Goal: Check status: Check status

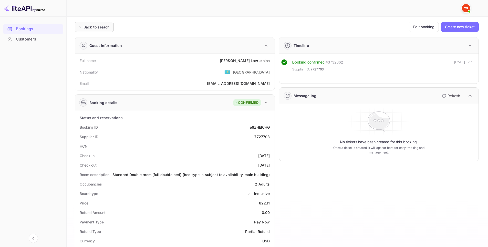
click at [77, 25] on div "Back to search" at bounding box center [94, 27] width 39 height 10
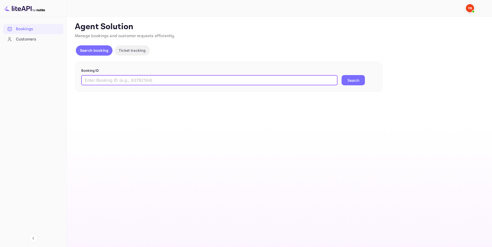
drag, startPoint x: 219, startPoint y: 85, endPoint x: 315, endPoint y: 84, distance: 95.6
click at [219, 84] on input "text" at bounding box center [209, 80] width 256 height 10
paste input "8918649"
type input "8918649"
click at [356, 82] on button "Search" at bounding box center [353, 80] width 23 height 10
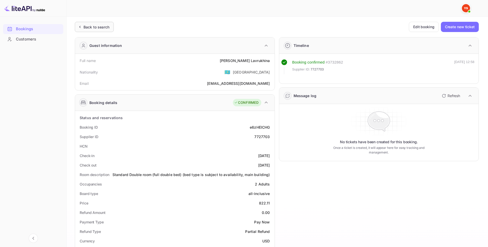
click at [90, 23] on div "Back to search" at bounding box center [94, 27] width 39 height 10
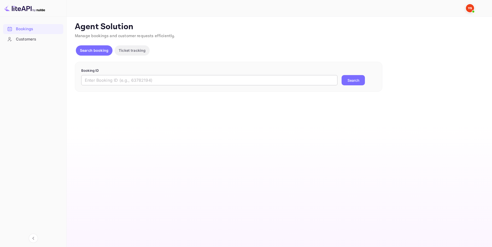
drag, startPoint x: 145, startPoint y: 84, endPoint x: 148, endPoint y: 85, distance: 3.3
click at [147, 85] on input "text" at bounding box center [209, 80] width 256 height 10
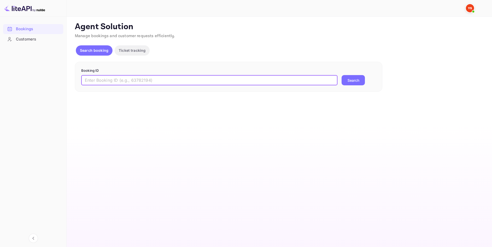
paste input "9337644"
type input "9337644"
click at [352, 80] on button "Search" at bounding box center [353, 80] width 23 height 10
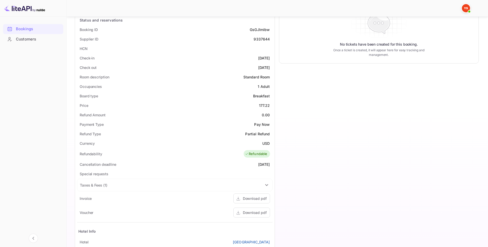
scroll to position [103, 0]
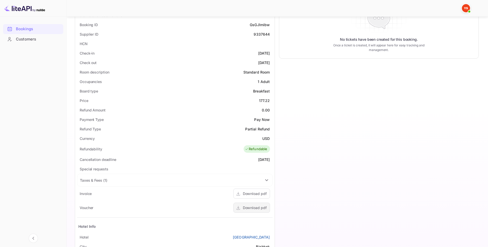
click at [246, 204] on div "Download pdf" at bounding box center [252, 208] width 37 height 10
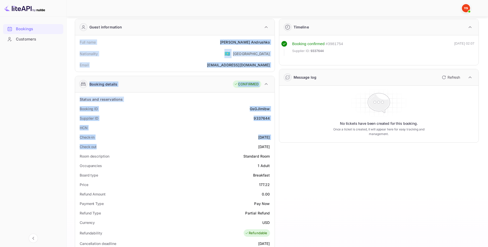
scroll to position [128, 0]
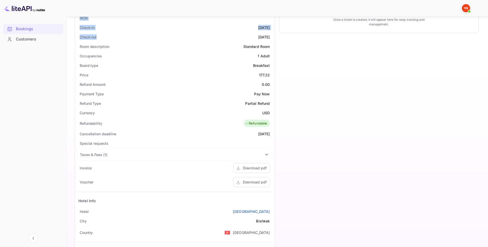
drag, startPoint x: 79, startPoint y: 60, endPoint x: 274, endPoint y: 205, distance: 243.0
click at [273, 209] on div "Guest information Full name Elena Andrushko Nationality 🇰🇿 Kazakhstan Email rat…" at bounding box center [173, 98] width 204 height 387
copy div "Full name Elena Andrushko Nationality 🇰🇿 Kazakhstan Email ratshaa@yandex.ru Boo…"
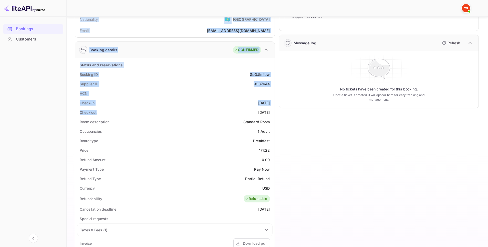
scroll to position [26, 0]
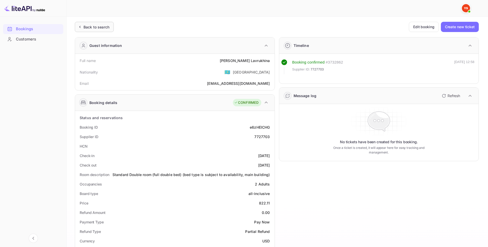
click at [102, 26] on div "Back to search" at bounding box center [97, 26] width 26 height 5
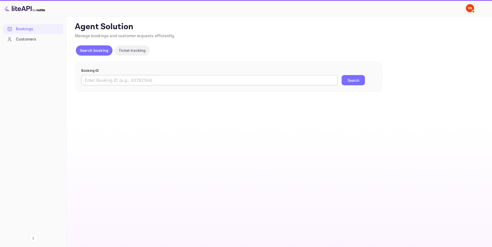
click at [136, 83] on input "text" at bounding box center [209, 80] width 256 height 10
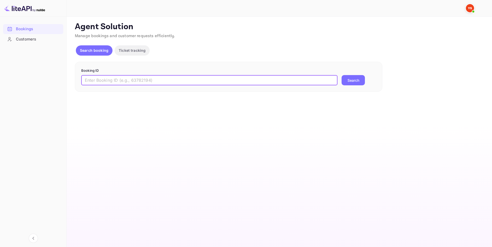
paste input "inresort@nuitee.com"
type input "inresort@nuitee.com"
